Goal: Task Accomplishment & Management: Manage account settings

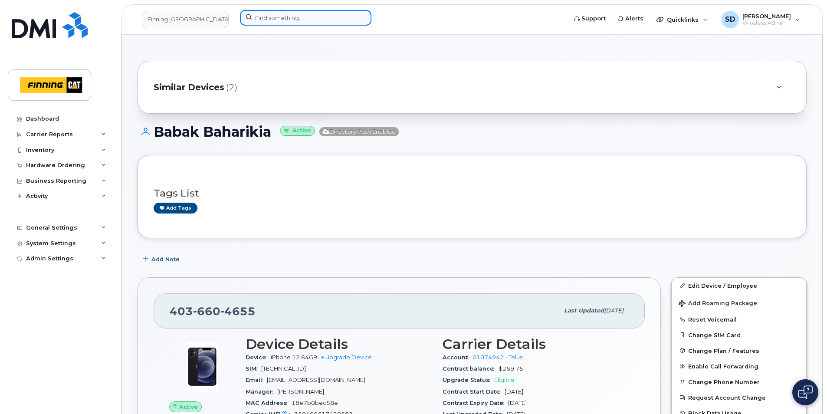
click at [271, 21] on input at bounding box center [306, 18] width 132 height 16
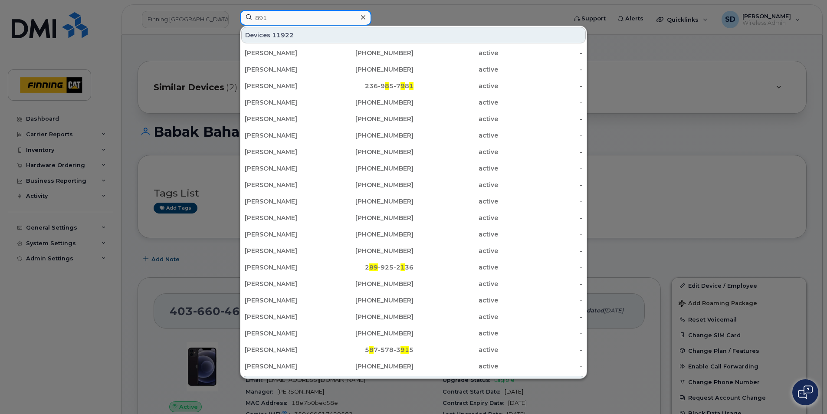
click at [278, 14] on input "891" at bounding box center [306, 18] width 132 height 16
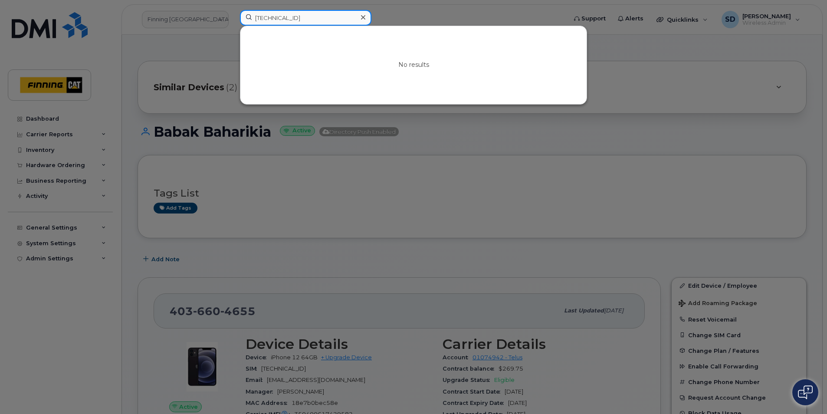
click at [285, 14] on input "8912230102351110253" at bounding box center [306, 18] width 132 height 16
drag, startPoint x: 333, startPoint y: 19, endPoint x: 2, endPoint y: 16, distance: 331.2
click at [233, 16] on div "8912230102351110253 No results" at bounding box center [400, 19] width 335 height 19
paste input "[PERSON_NAME]"
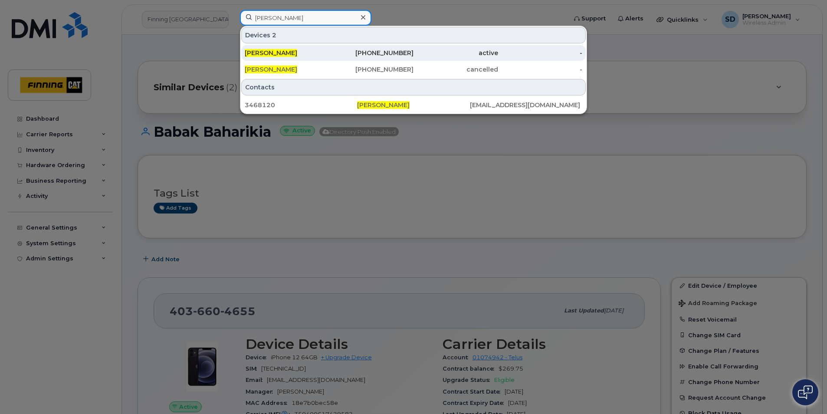
type input "[PERSON_NAME]"
click at [278, 51] on span "[PERSON_NAME]" at bounding box center [271, 53] width 53 height 8
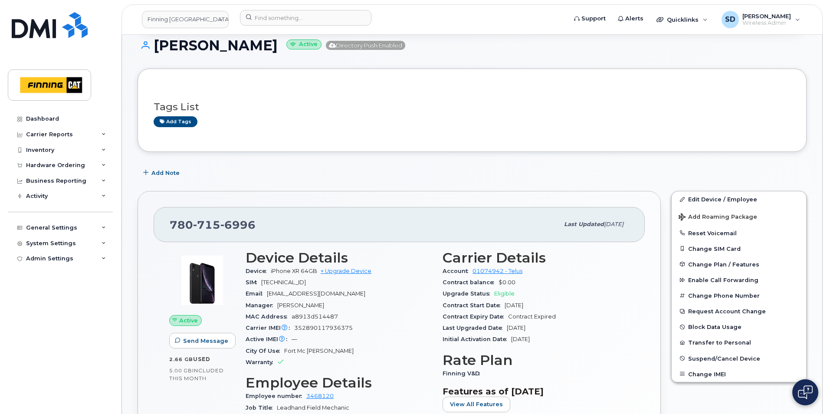
scroll to position [87, 0]
click at [264, 20] on input at bounding box center [306, 18] width 132 height 16
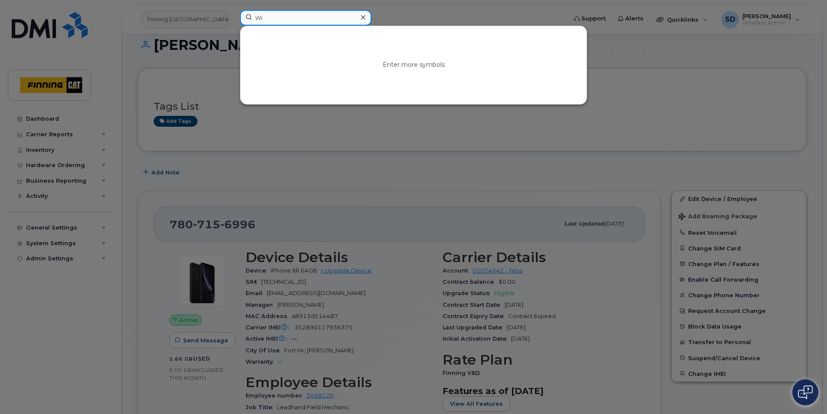
click at [281, 21] on input "Wi" at bounding box center [306, 18] width 132 height 16
drag, startPoint x: 281, startPoint y: 21, endPoint x: 126, endPoint y: 6, distance: 155.7
click at [233, 10] on div "Wi Enter more symbols" at bounding box center [400, 19] width 335 height 19
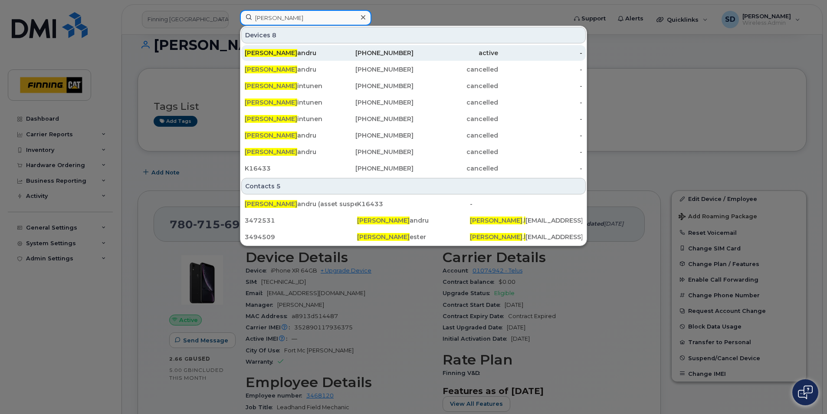
type input "Thomas L"
click at [281, 51] on div "Thomas L andru" at bounding box center [287, 53] width 85 height 9
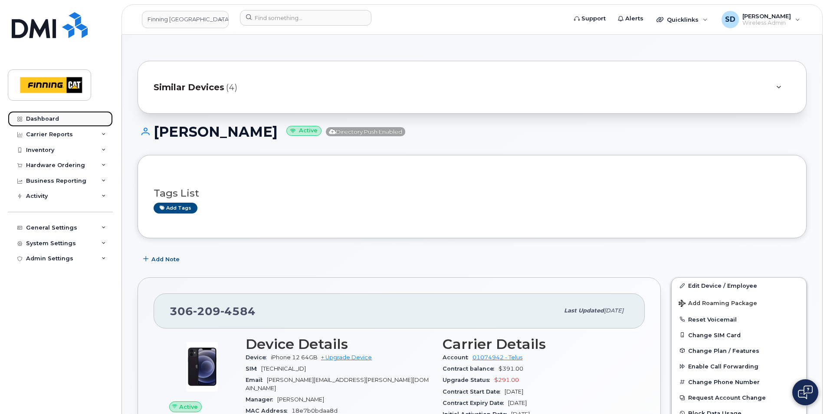
click at [32, 119] on div "Dashboard" at bounding box center [42, 118] width 33 height 7
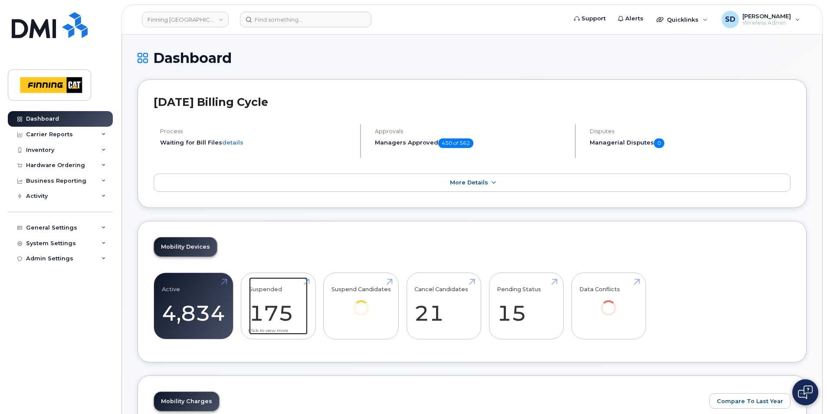
click at [306, 280] on link "Suspended 175 11%" at bounding box center [278, 305] width 59 height 57
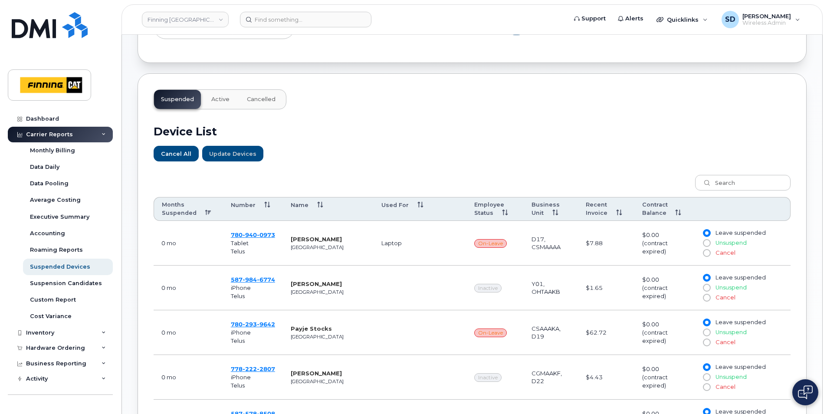
scroll to position [347, 0]
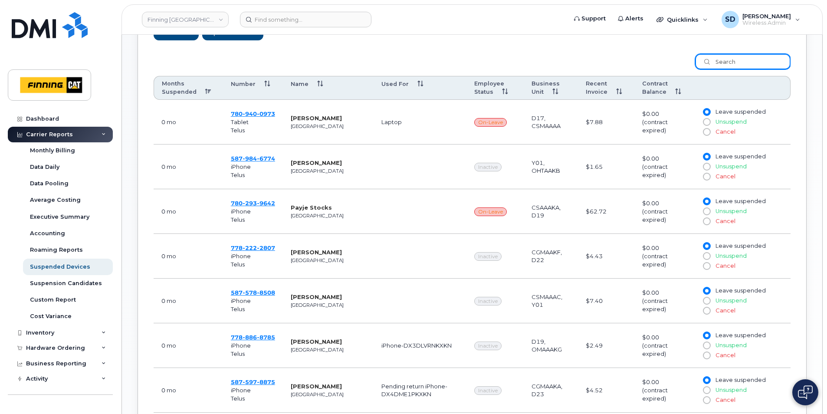
click at [724, 65] on input "search" at bounding box center [742, 62] width 95 height 16
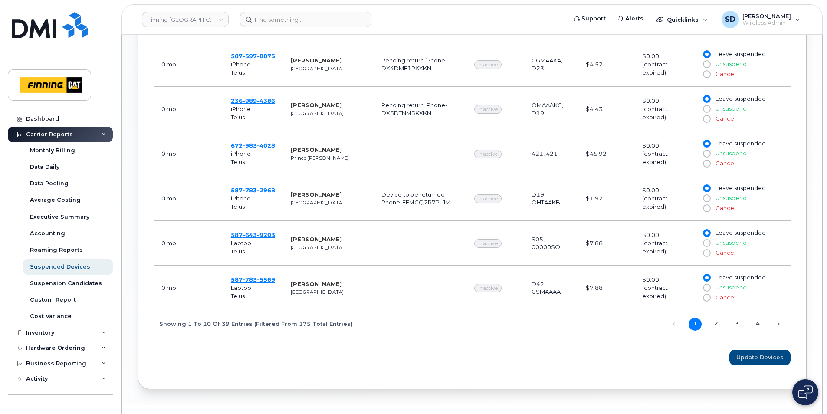
scroll to position [602, 0]
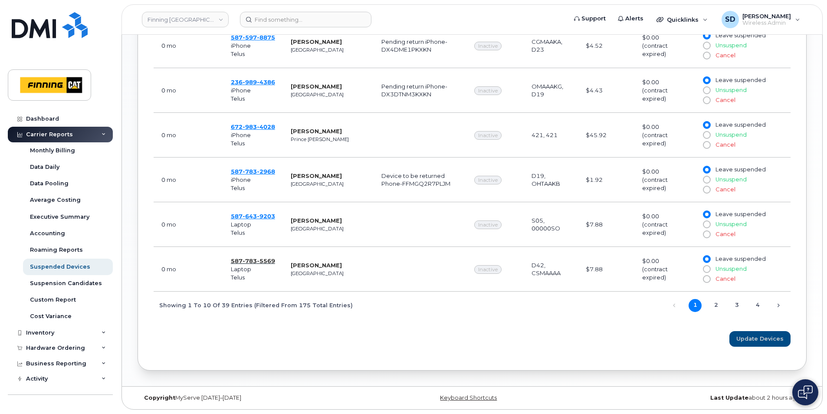
type input "Inactive"
click at [244, 258] on span "783" at bounding box center [250, 260] width 14 height 7
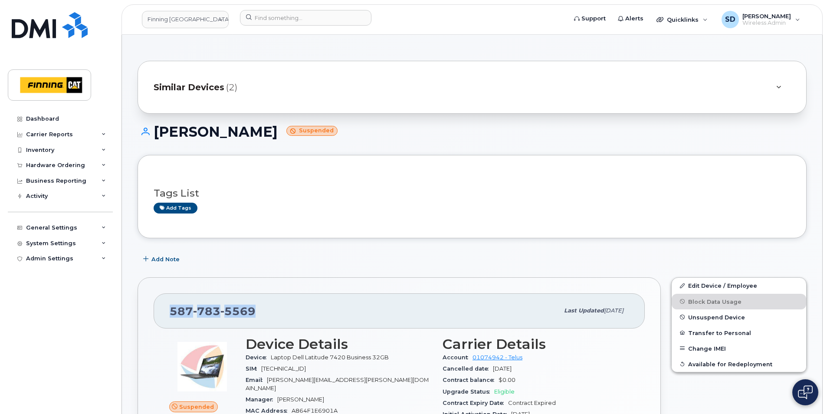
drag, startPoint x: 184, startPoint y: 305, endPoint x: 158, endPoint y: 307, distance: 26.6
click at [158, 306] on div "[PHONE_NUMBER] Last updated [DATE]" at bounding box center [399, 310] width 491 height 35
drag, startPoint x: 158, startPoint y: 307, endPoint x: 181, endPoint y: 309, distance: 23.5
copy span "[PHONE_NUMBER]"
click at [718, 283] on link "Edit Device / Employee" at bounding box center [739, 286] width 135 height 16
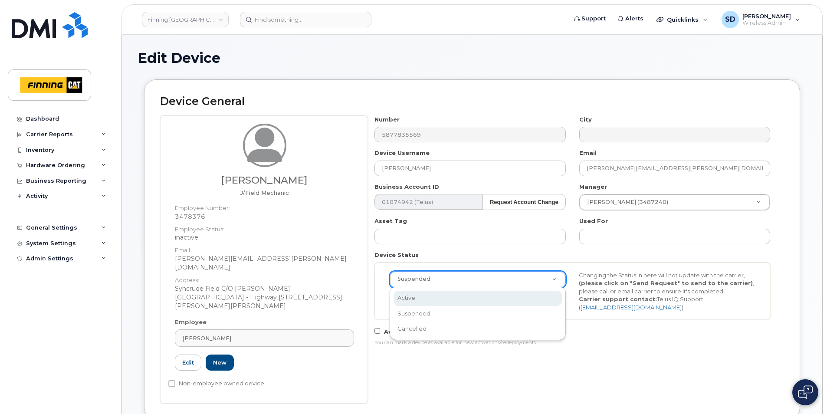
select select "active"
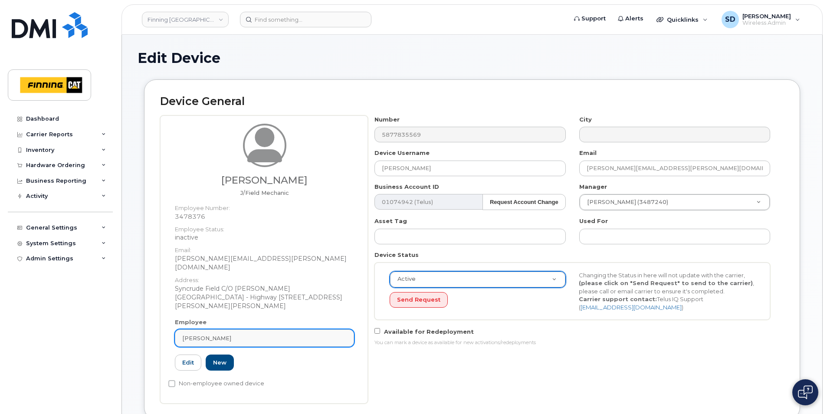
click at [225, 334] on div "David Cook" at bounding box center [264, 338] width 165 height 8
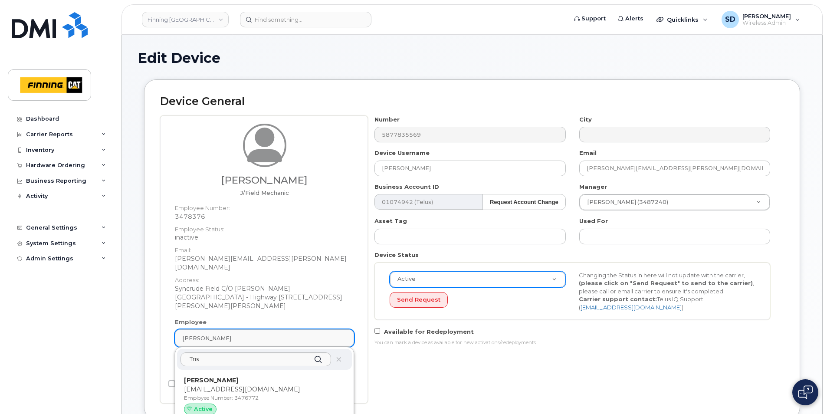
click at [240, 334] on div "David Cook" at bounding box center [264, 338] width 165 height 8
drag, startPoint x: 217, startPoint y: 342, endPoint x: 50, endPoint y: 326, distance: 168.4
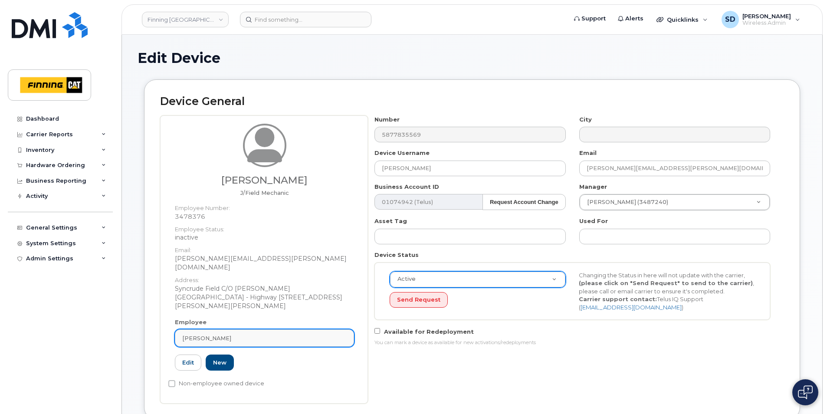
click at [252, 334] on div "David Cook" at bounding box center [264, 338] width 165 height 8
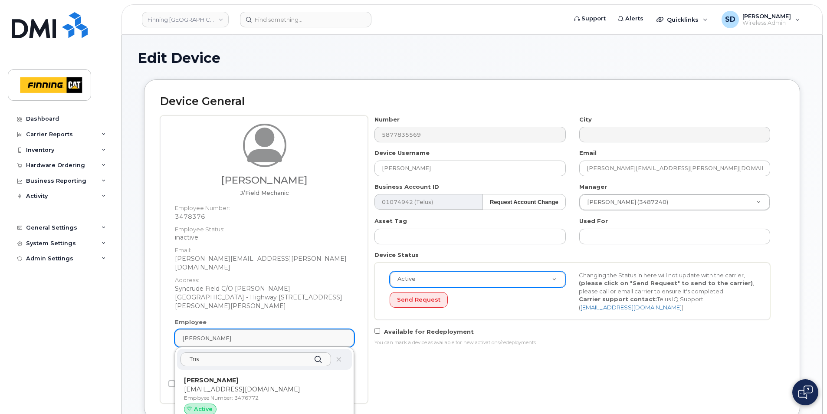
paste input "tan Hamilton"
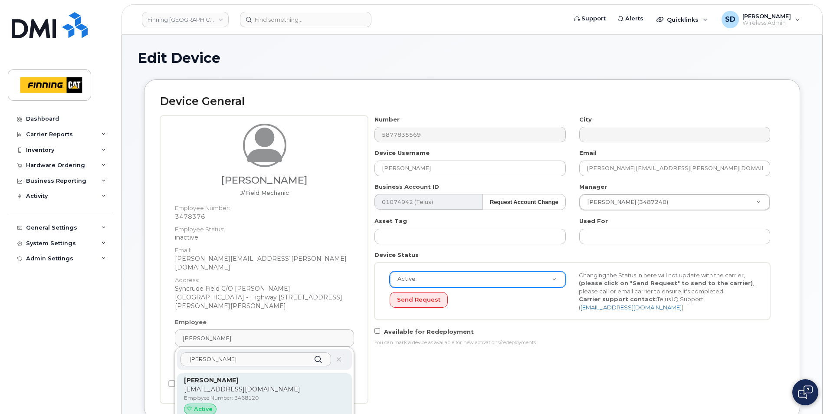
type input "Tristan Hamilton"
click at [214, 376] on p "Tristan Hamilton" at bounding box center [264, 380] width 161 height 9
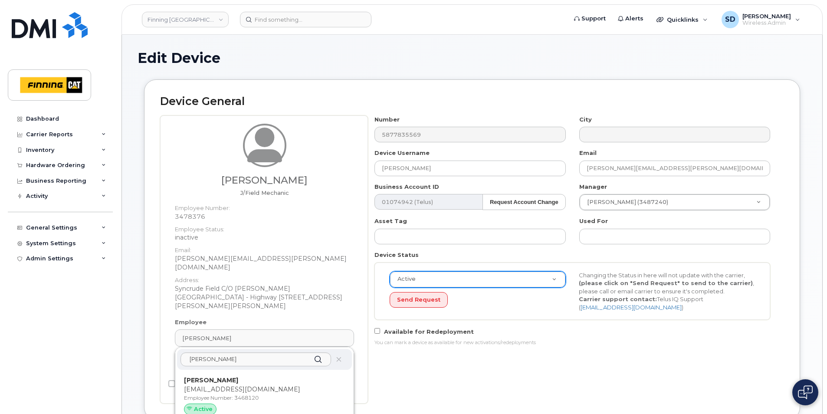
type input "3468120"
type input "Tristan Hamilton"
type input "thamilton@finning.com"
type input "34182"
type input "34293"
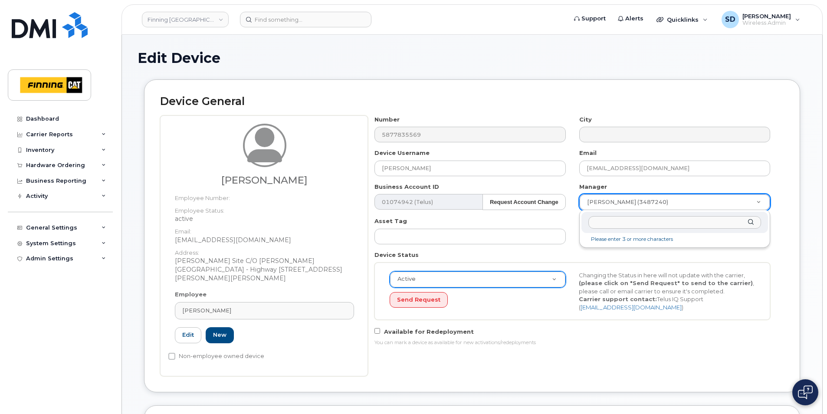
click at [611, 221] on input "text" at bounding box center [675, 222] width 173 height 13
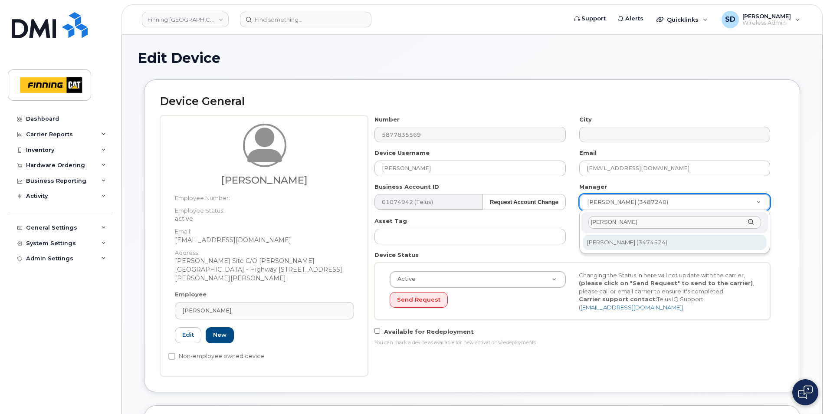
type input "Gary J"
type input "61981"
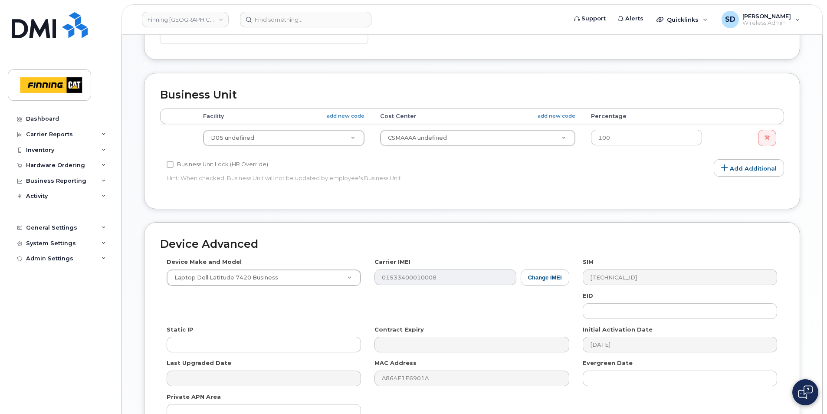
scroll to position [462, 0]
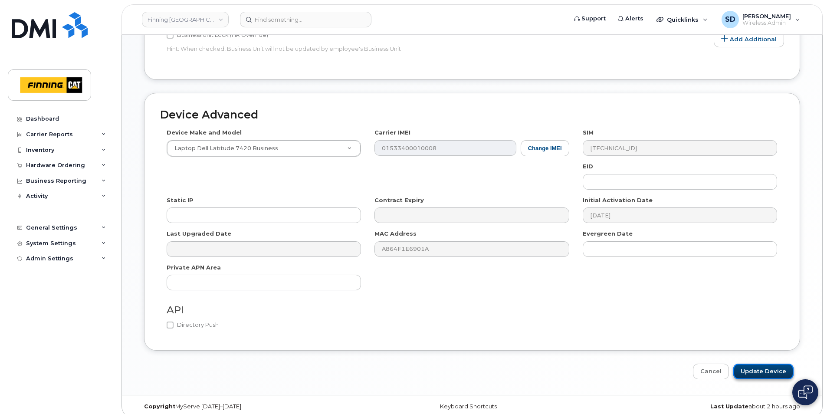
click at [767, 364] on input "Update Device" at bounding box center [764, 372] width 60 height 16
type input "Saving..."
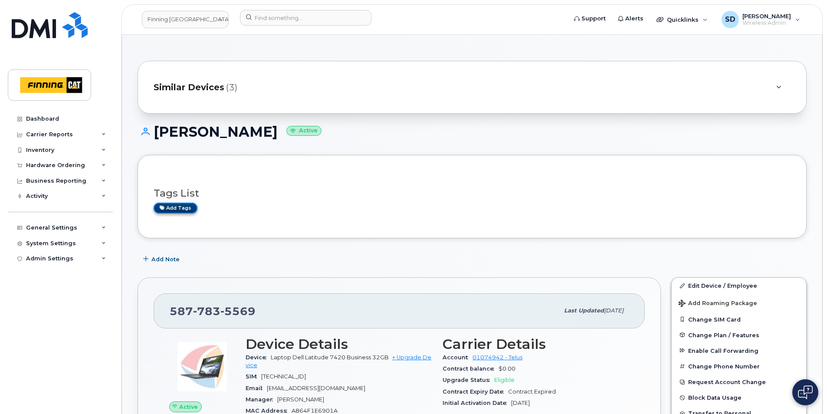
click at [171, 204] on link "Add tags" at bounding box center [176, 208] width 44 height 11
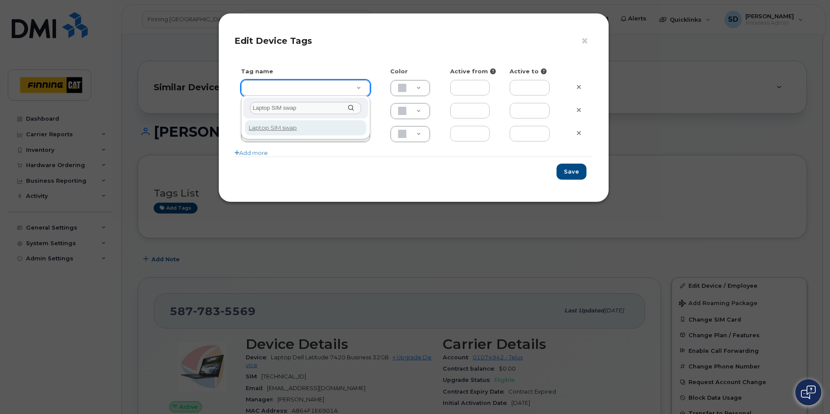
type input "Laptop SIM swap"
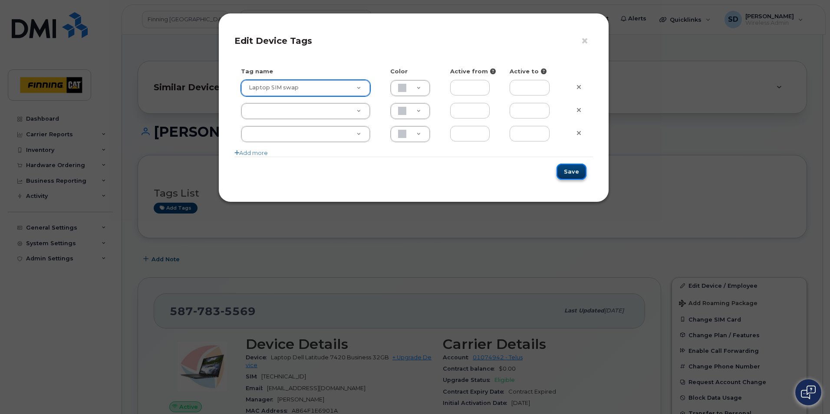
click at [565, 168] on button "Save" at bounding box center [571, 172] width 30 height 16
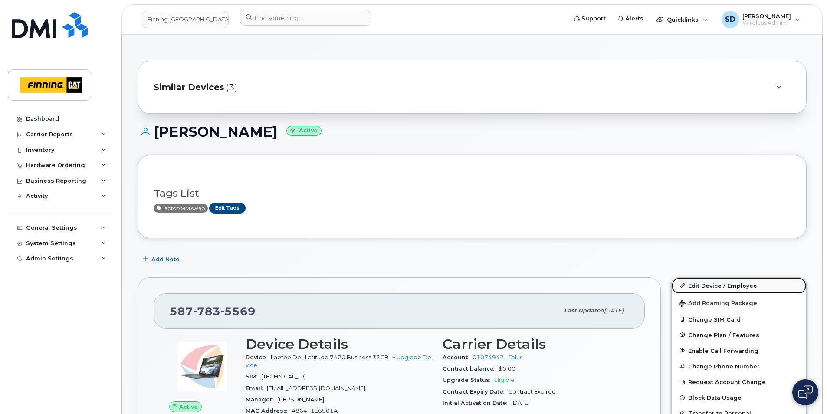
click at [702, 286] on link "Edit Device / Employee" at bounding box center [739, 286] width 135 height 16
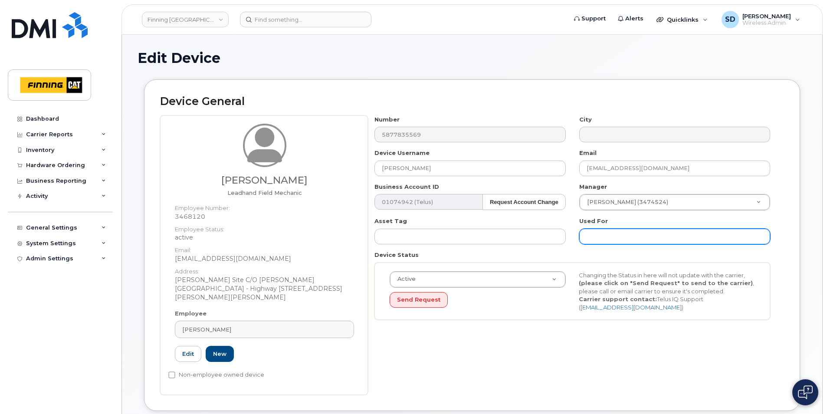
click at [600, 234] on input "text" at bounding box center [674, 237] width 191 height 16
click at [658, 237] on input "SIM Card -" at bounding box center [674, 237] width 191 height 16
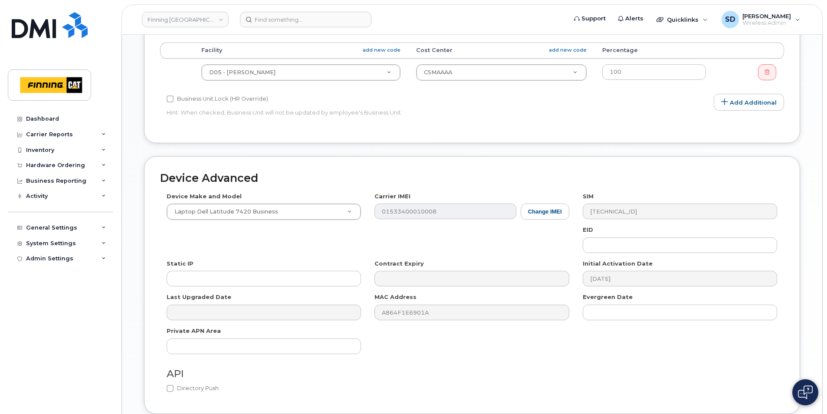
scroll to position [481, 0]
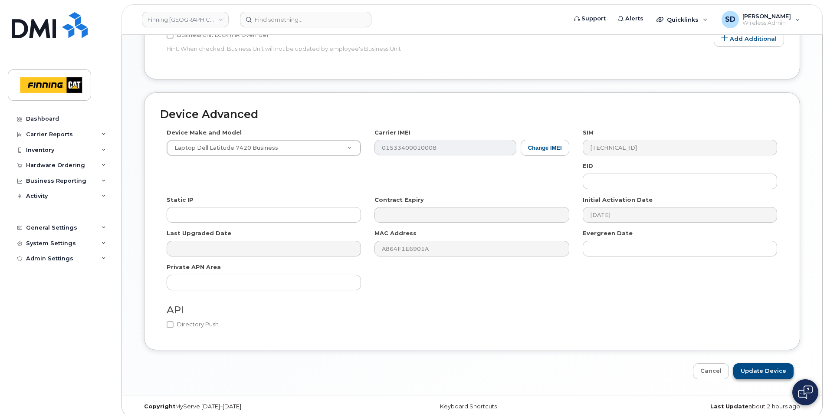
type input "SIM Card - [TECHNICAL_ID]"
click at [758, 363] on input "Update Device" at bounding box center [764, 371] width 60 height 16
type input "Saving..."
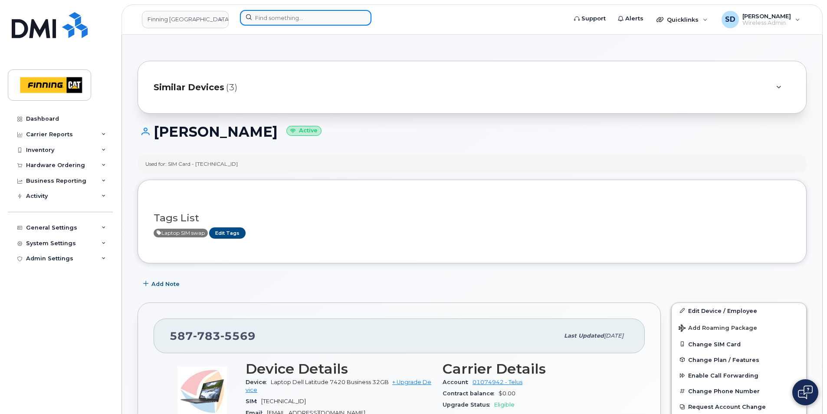
click at [268, 21] on input at bounding box center [306, 18] width 132 height 16
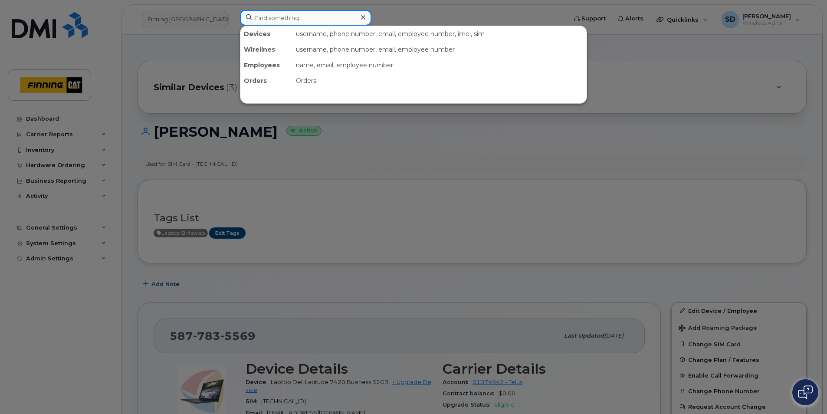
paste input "587) 646-7050"
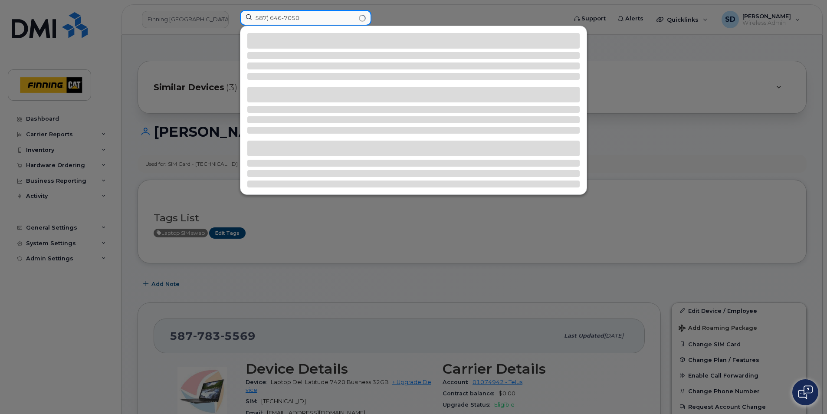
type input "587) 646-7050"
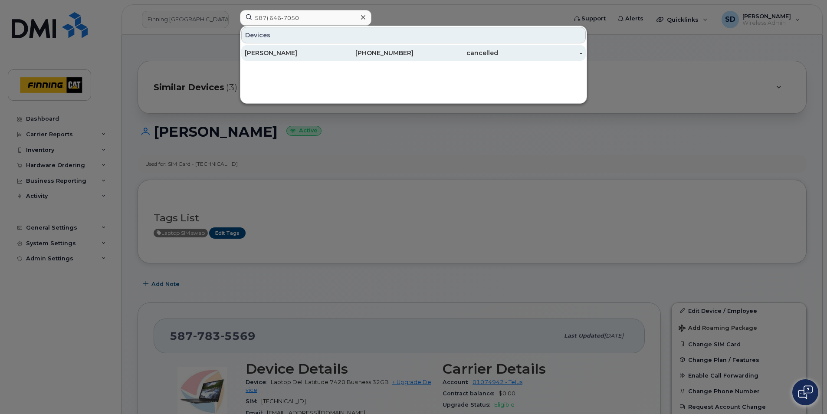
click at [273, 54] on div "[PERSON_NAME]" at bounding box center [287, 53] width 85 height 9
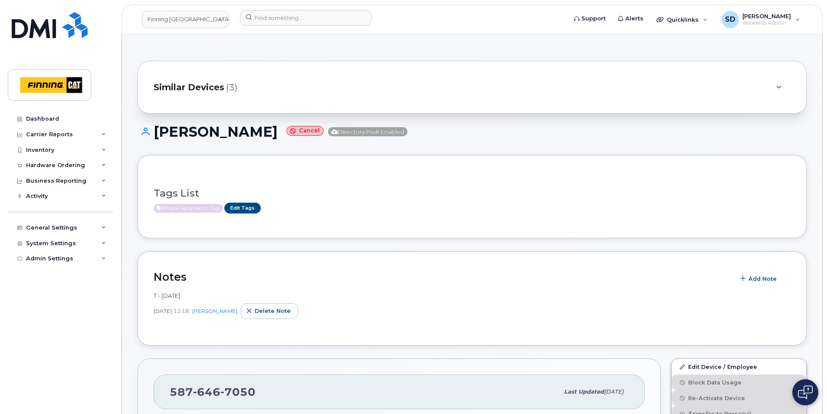
click at [235, 85] on span "(3)" at bounding box center [231, 87] width 11 height 13
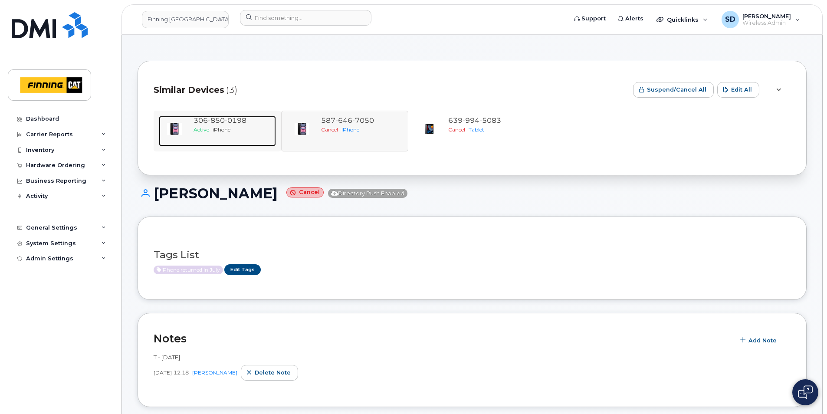
click at [205, 122] on span "[PHONE_NUMBER]" at bounding box center [220, 120] width 53 height 8
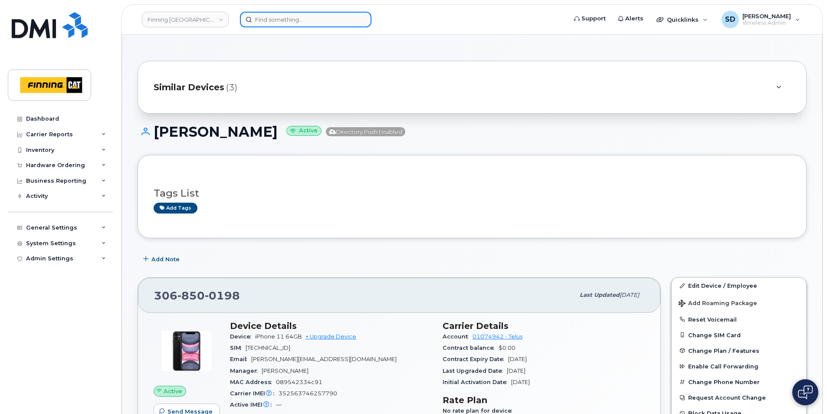
click at [262, 21] on input at bounding box center [306, 20] width 132 height 16
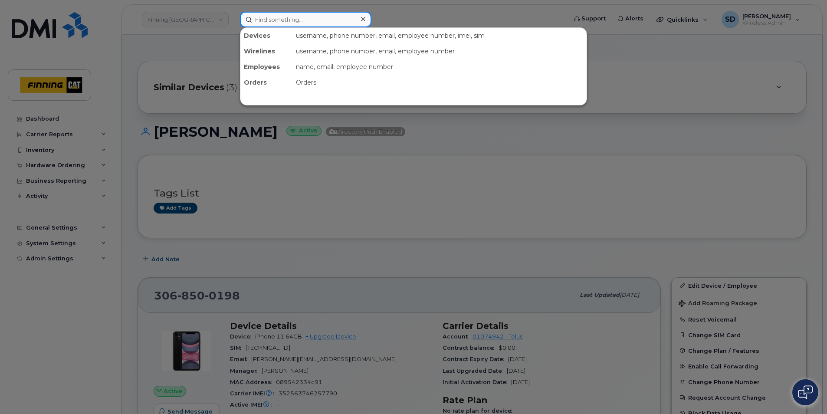
paste input "(306) 850-0198"
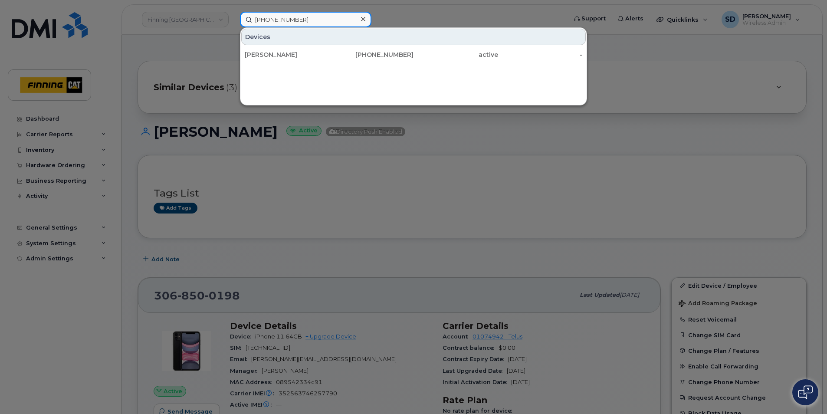
type input "(306) 850-0198"
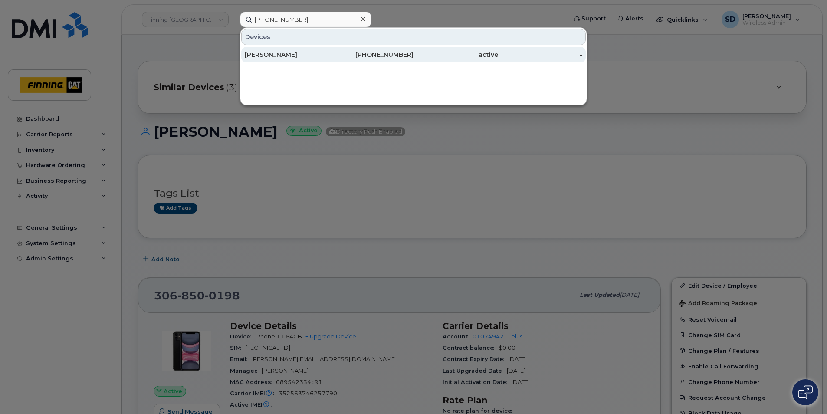
click at [280, 55] on div "[PERSON_NAME]" at bounding box center [287, 54] width 85 height 9
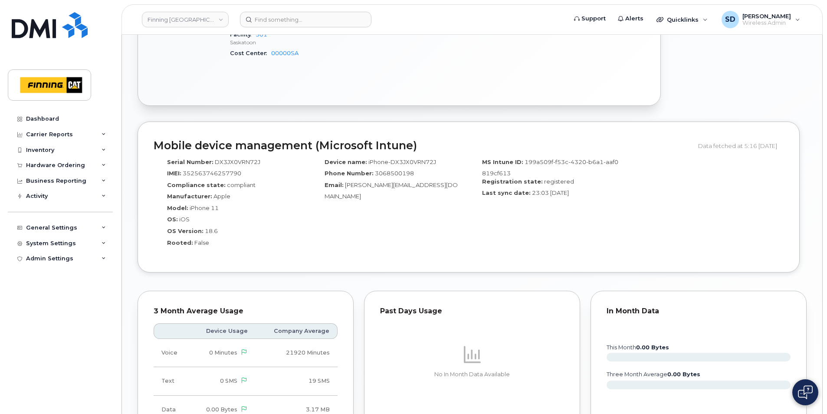
scroll to position [521, 0]
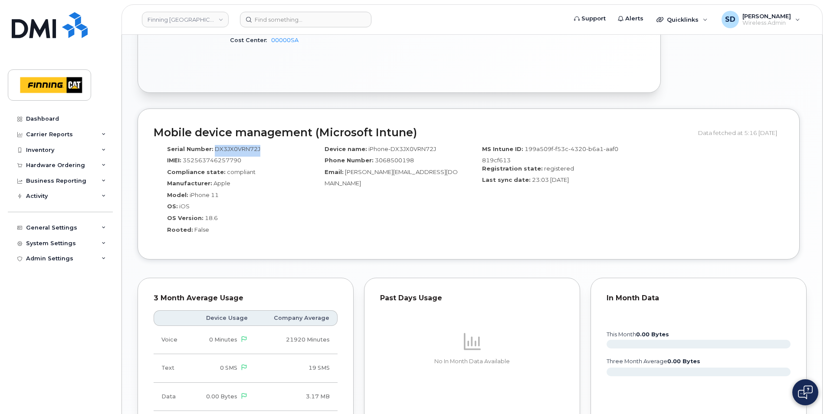
drag, startPoint x: 259, startPoint y: 146, endPoint x: 214, endPoint y: 148, distance: 44.8
click at [214, 148] on div "Serial Number: DX3JX0VRN72J" at bounding box center [232, 151] width 145 height 12
copy span "DX3JX0VRN72J"
